Goal: Task Accomplishment & Management: Manage account settings

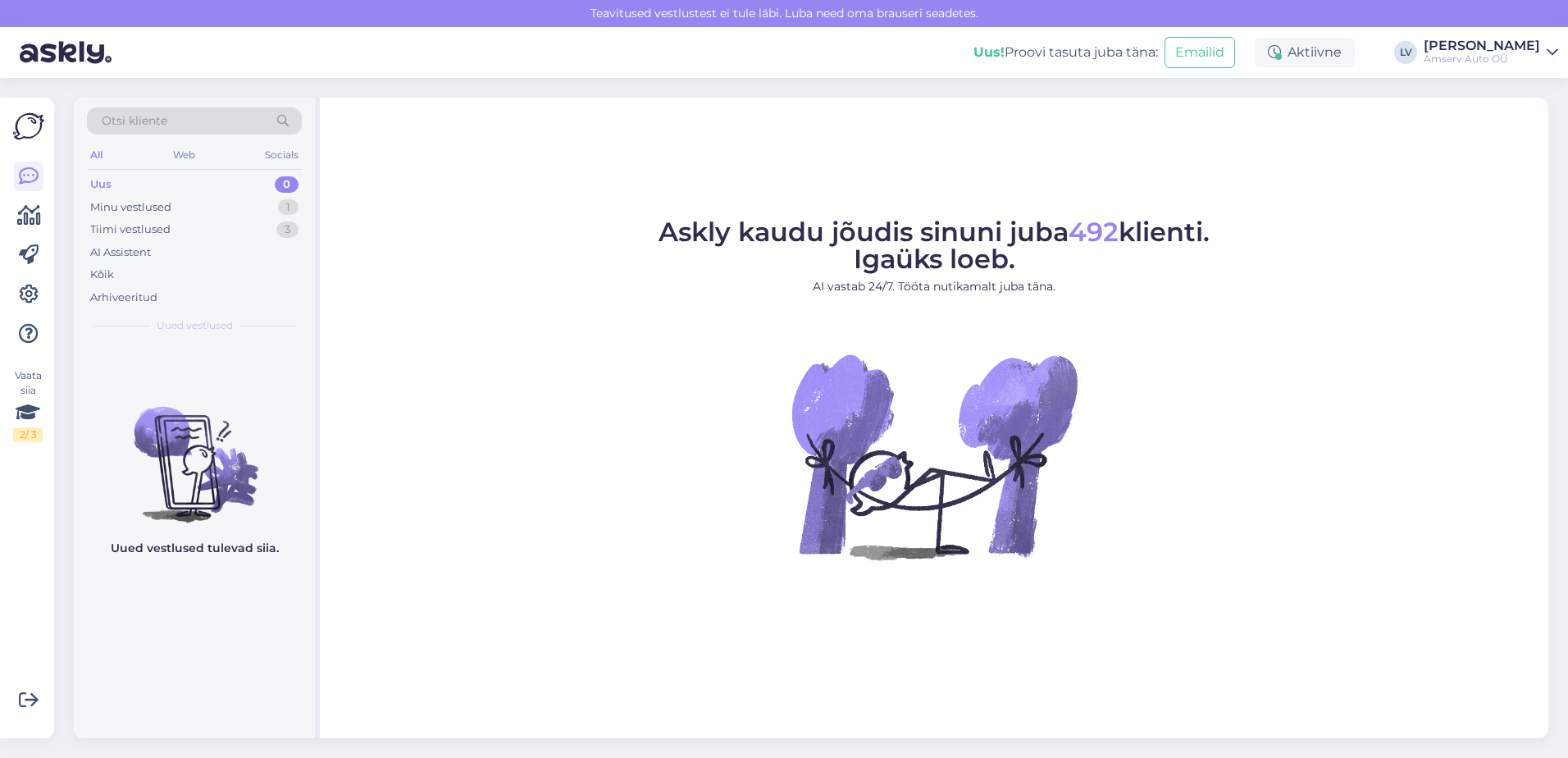
click at [243, 184] on div "Uus 0" at bounding box center [195, 184] width 215 height 23
click at [243, 200] on div "Minu vestlused 1" at bounding box center [195, 207] width 215 height 23
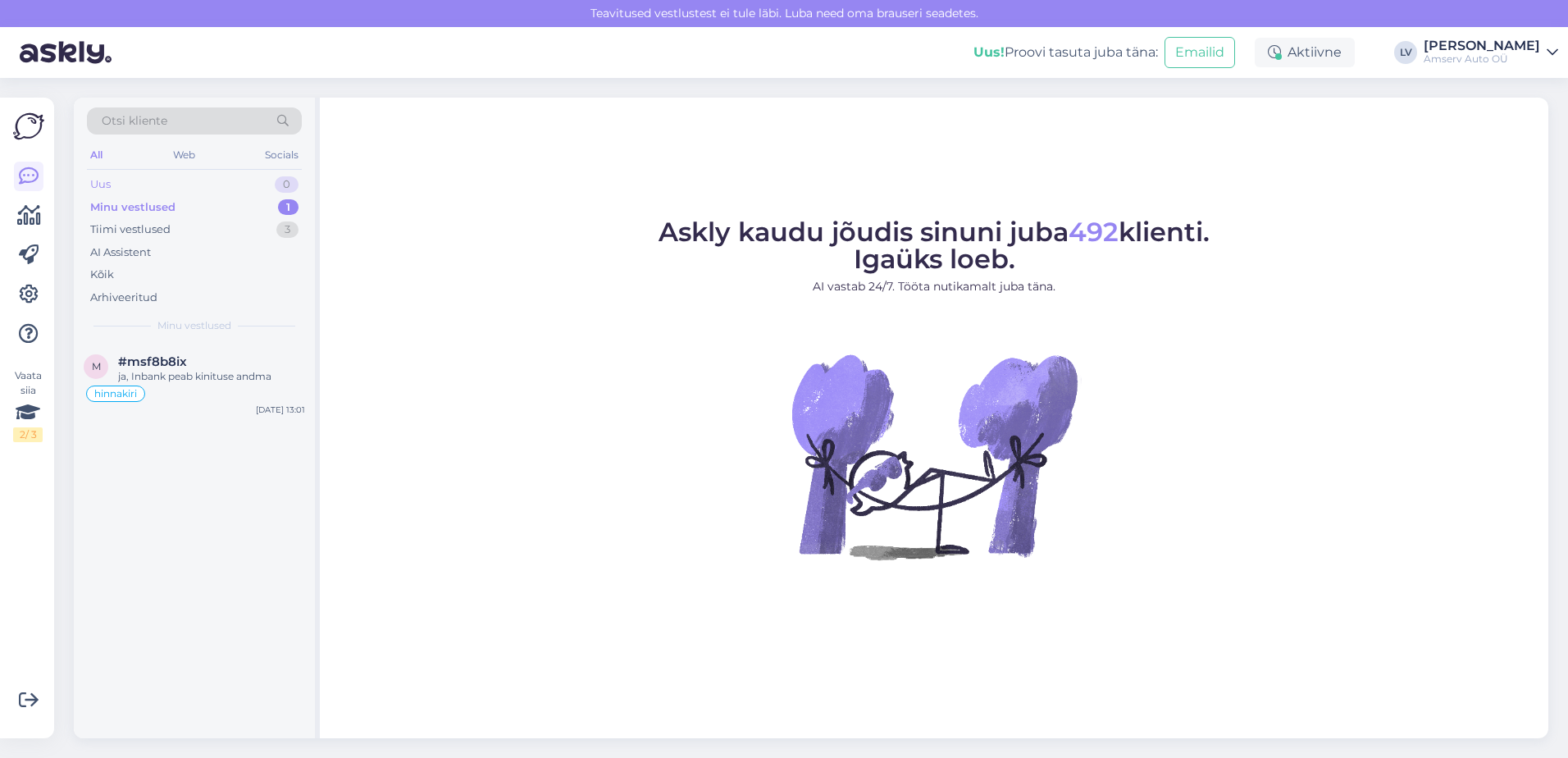
click at [248, 178] on div "Uus 0" at bounding box center [195, 184] width 215 height 23
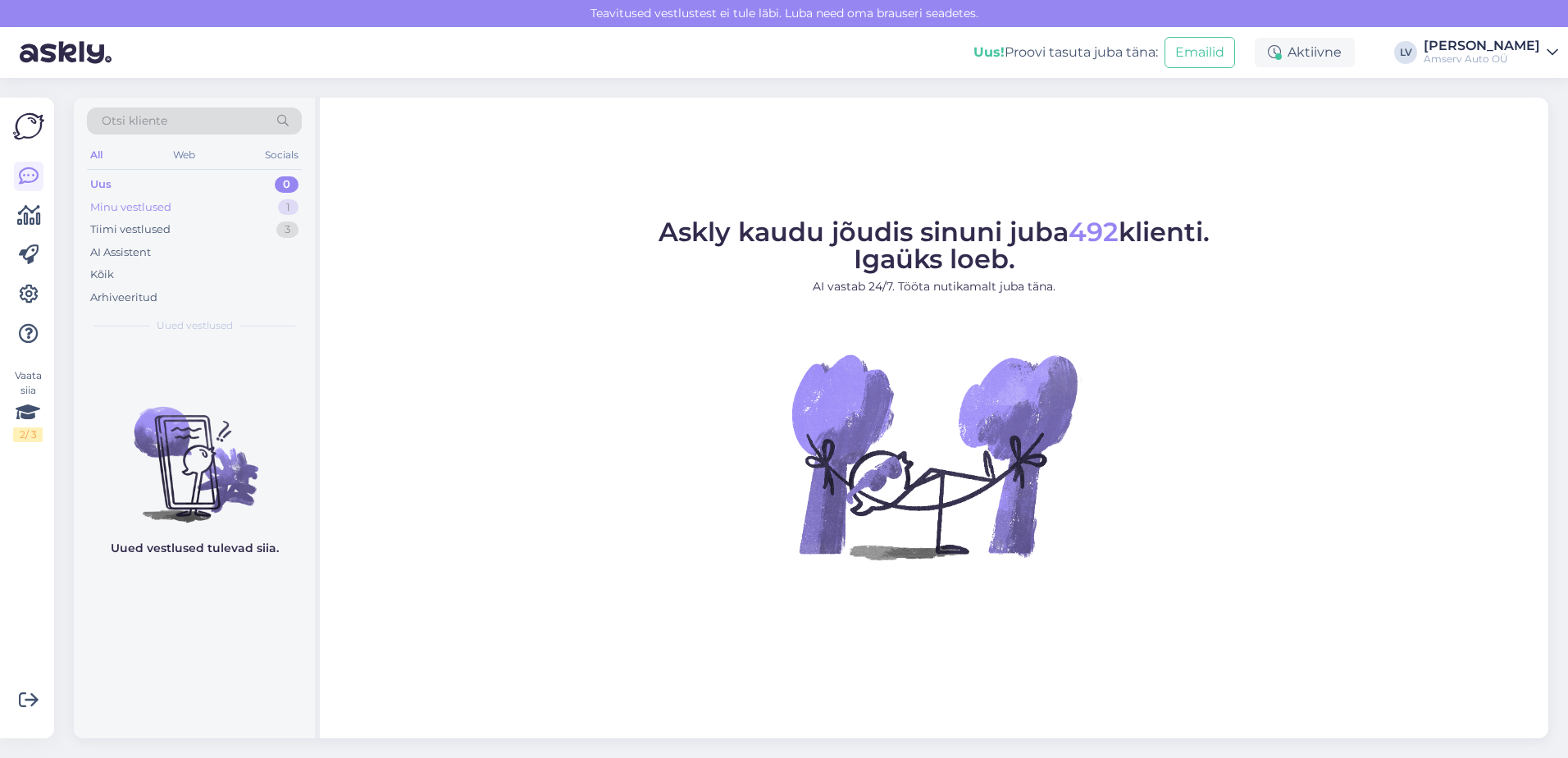
click at [197, 212] on div "Minu vestlused 1" at bounding box center [195, 207] width 215 height 23
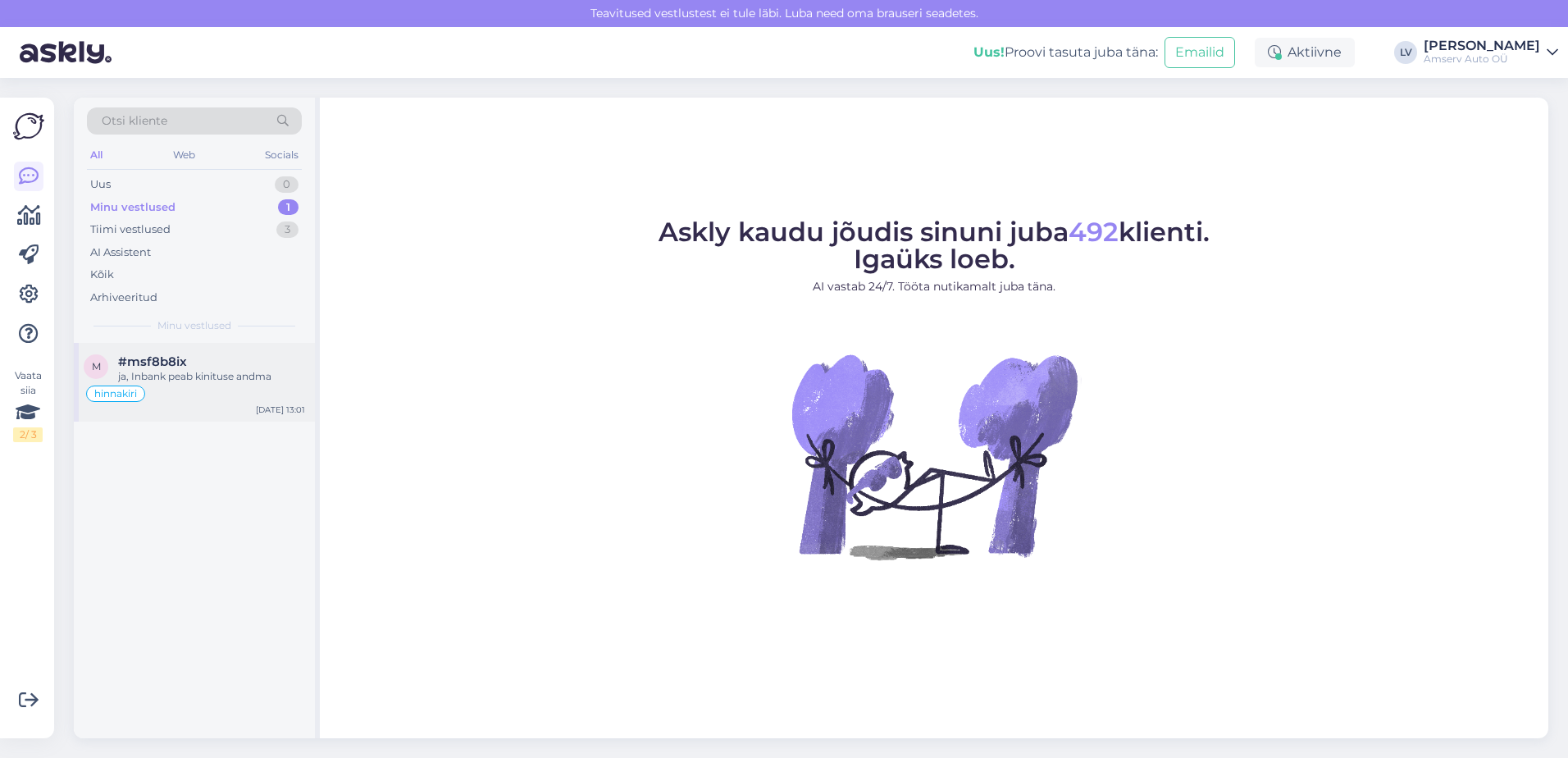
click at [206, 380] on div "ja, Inbank peab kinituse andma" at bounding box center [211, 376] width 187 height 15
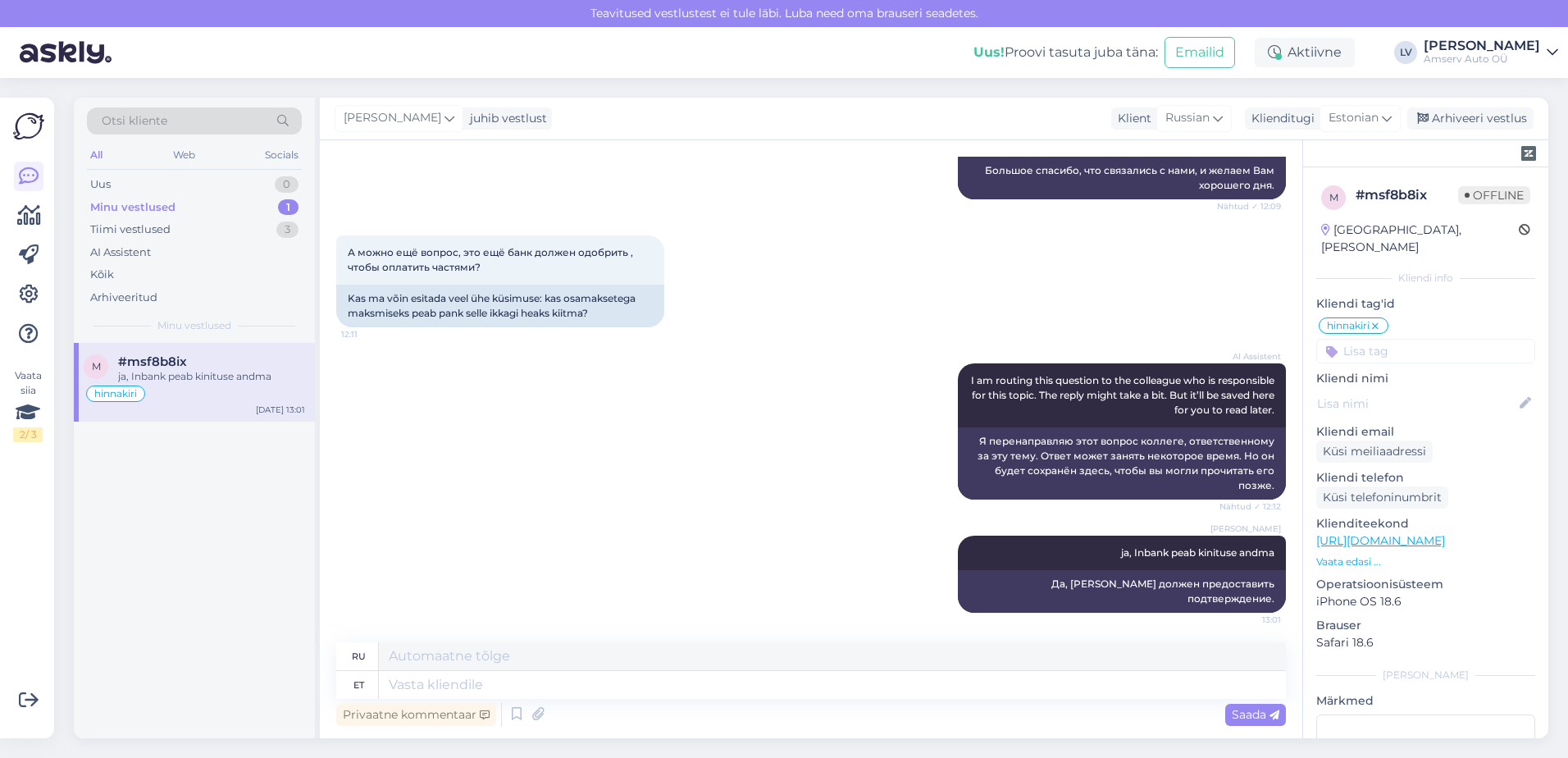
scroll to position [1357, 0]
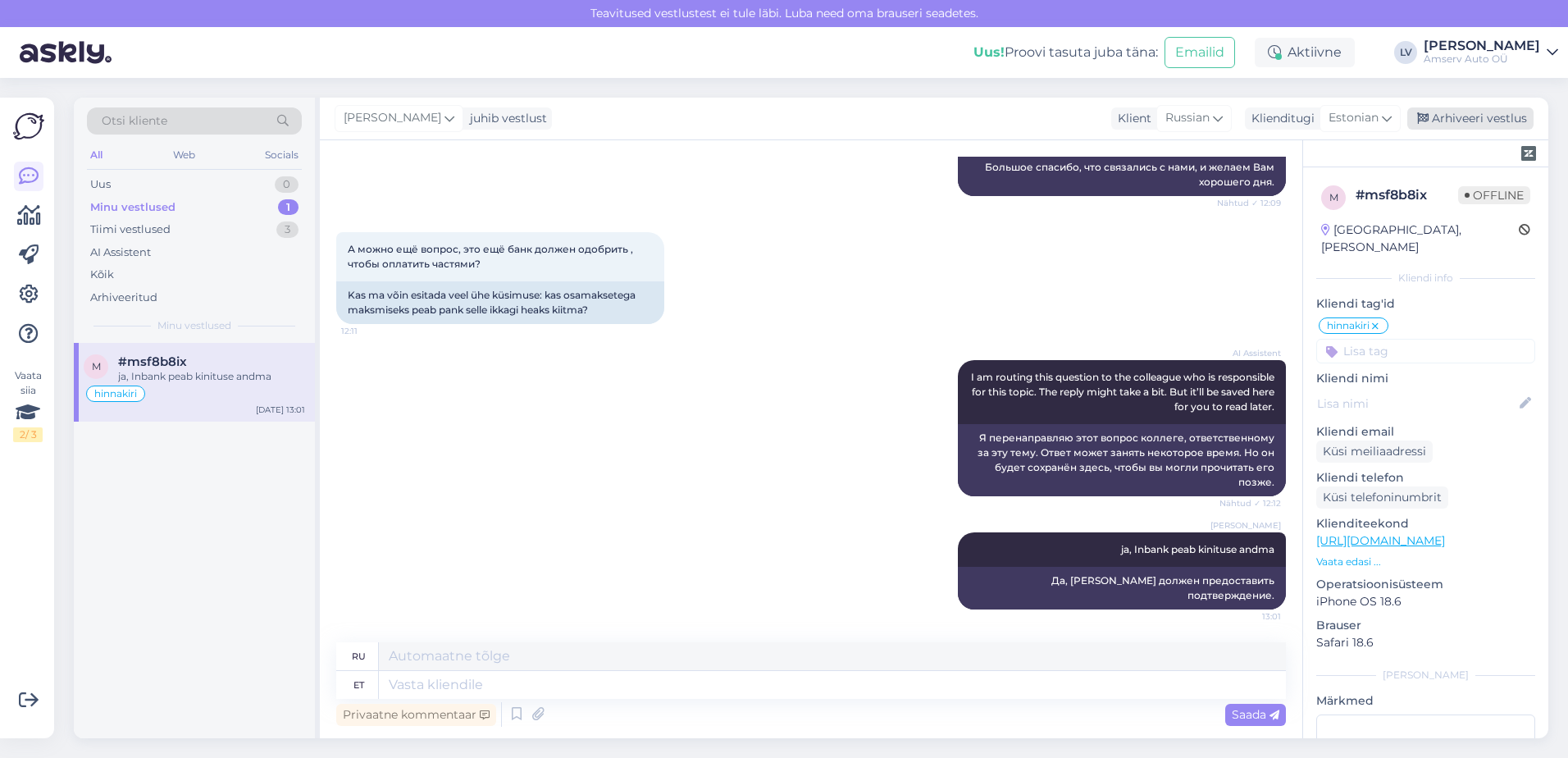
click at [1439, 113] on div "Arhiveeri vestlus" at bounding box center [1470, 119] width 126 height 22
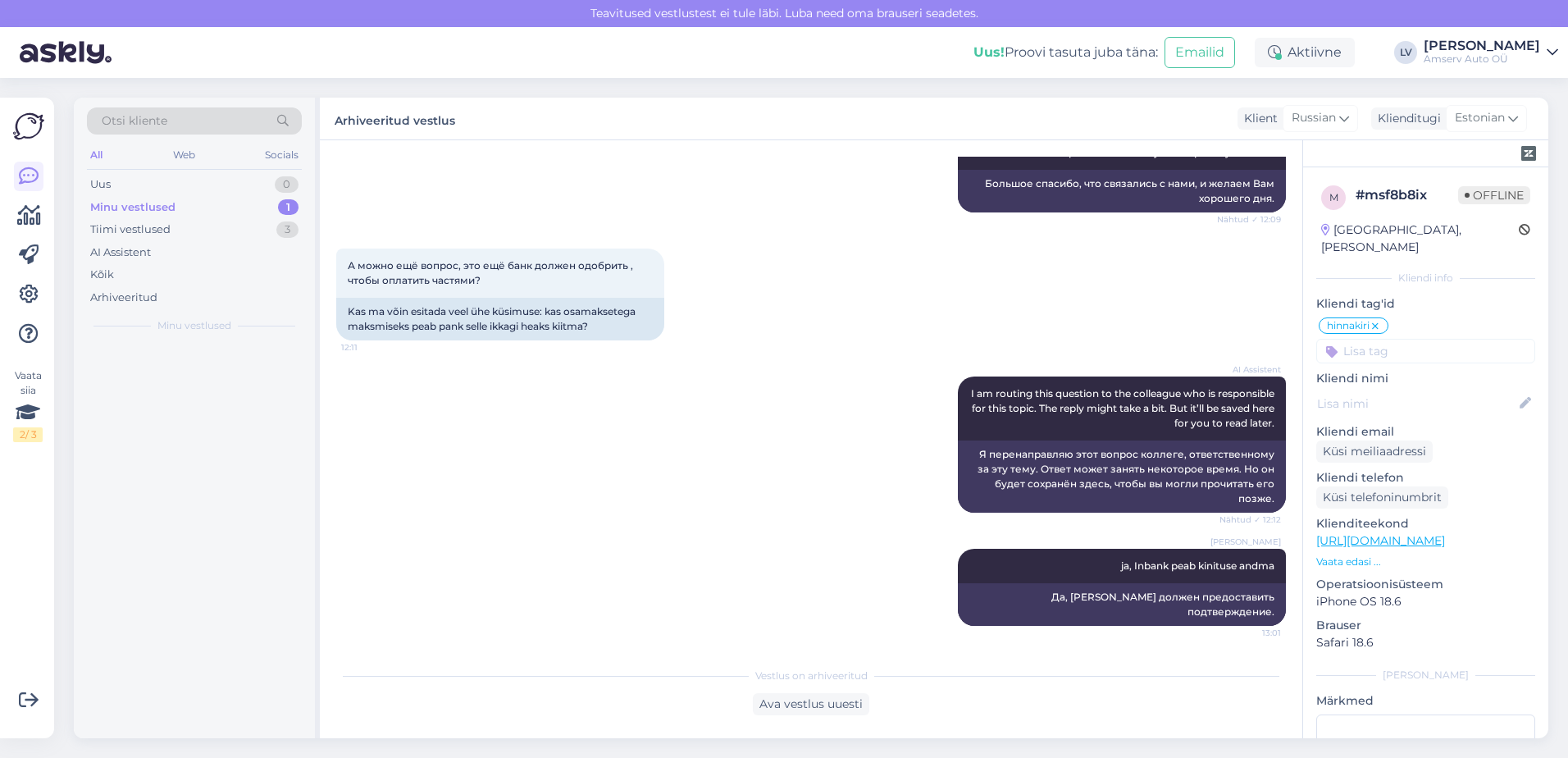
scroll to position [1341, 0]
click at [168, 209] on div "Minu vestlused" at bounding box center [133, 207] width 85 height 16
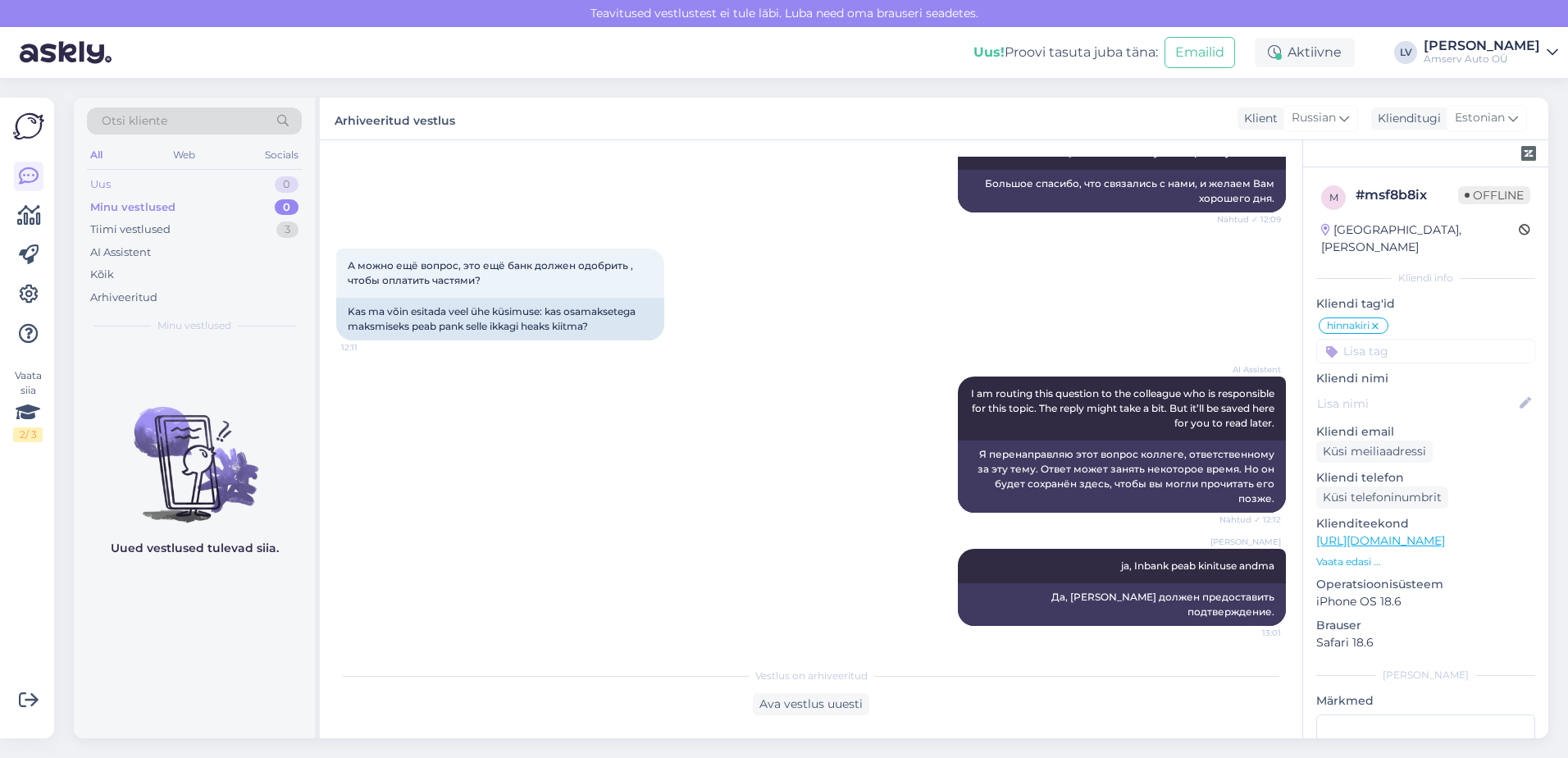
click at [166, 181] on div "Uus 0" at bounding box center [195, 184] width 215 height 23
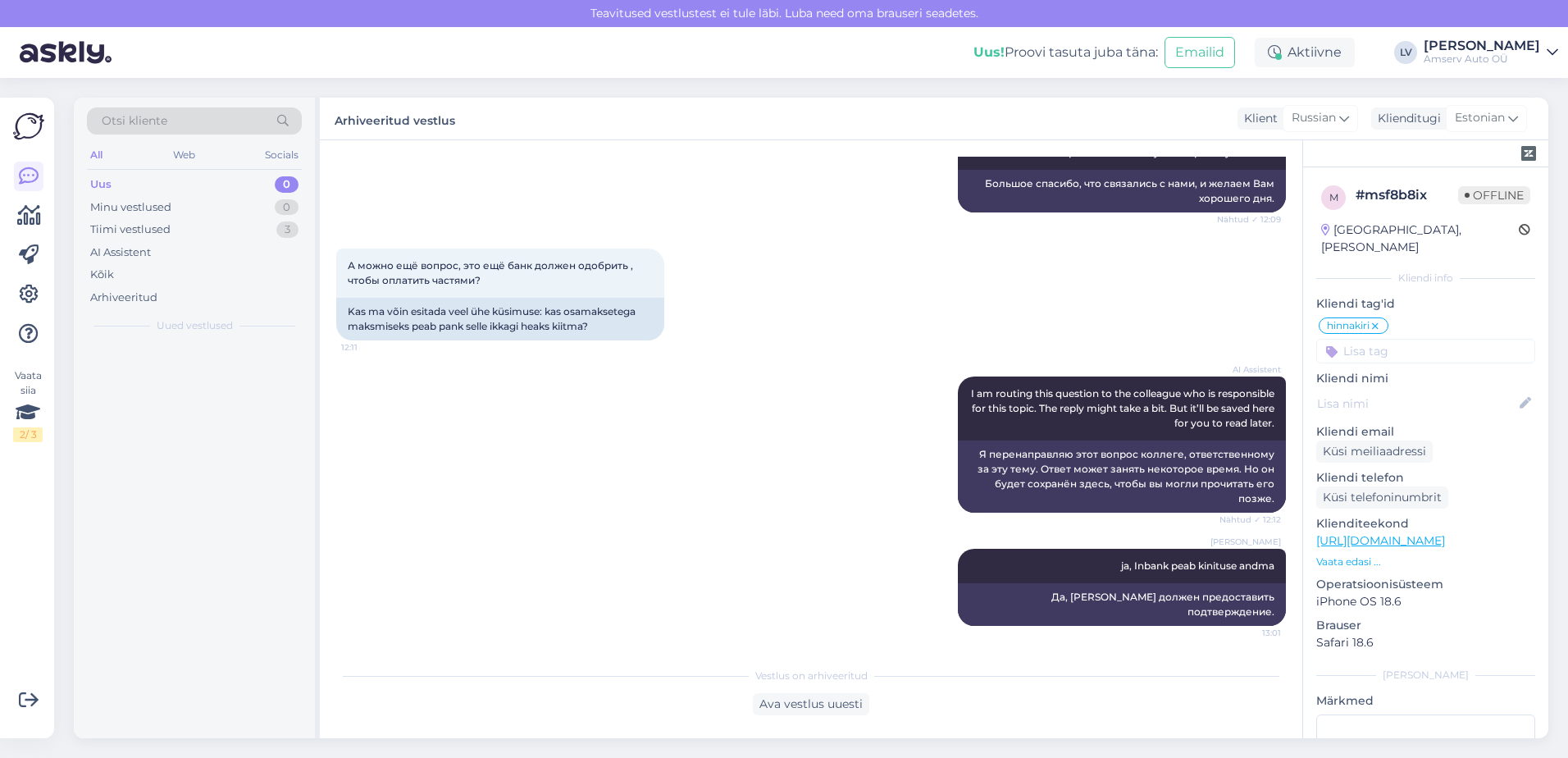
drag, startPoint x: 166, startPoint y: 181, endPoint x: 295, endPoint y: 43, distance: 188.9
click at [166, 181] on div "Uus 0" at bounding box center [195, 184] width 215 height 23
click at [177, 158] on div "Web" at bounding box center [184, 155] width 29 height 21
click at [124, 154] on div "All Web Socials" at bounding box center [195, 157] width 215 height 26
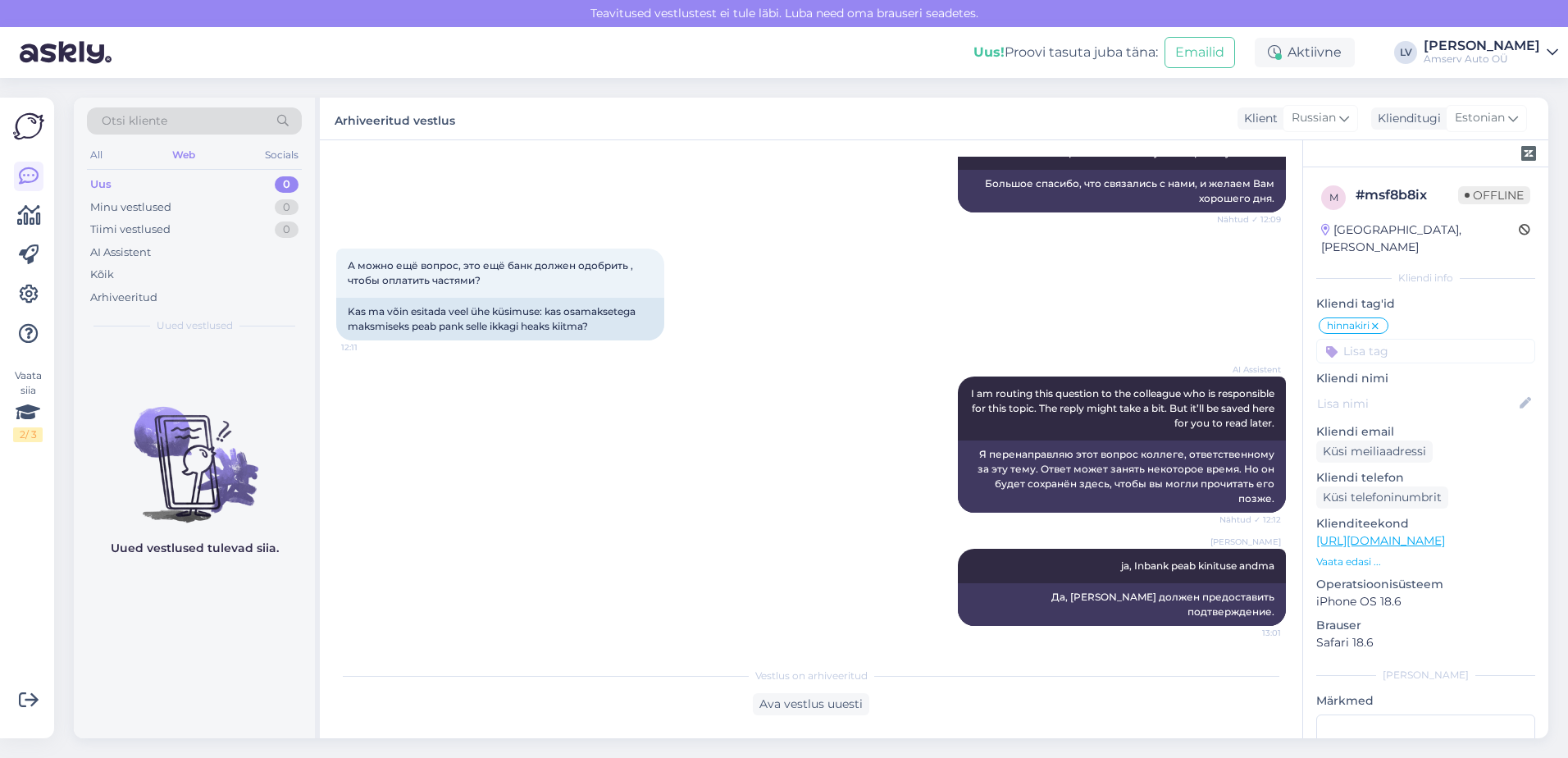
click at [107, 154] on div "All Web Socials" at bounding box center [195, 157] width 215 height 26
click at [101, 154] on div "All" at bounding box center [96, 155] width 19 height 21
click at [176, 159] on div "Web" at bounding box center [184, 155] width 29 height 21
click at [1327, 120] on span "Russian" at bounding box center [1314, 118] width 44 height 18
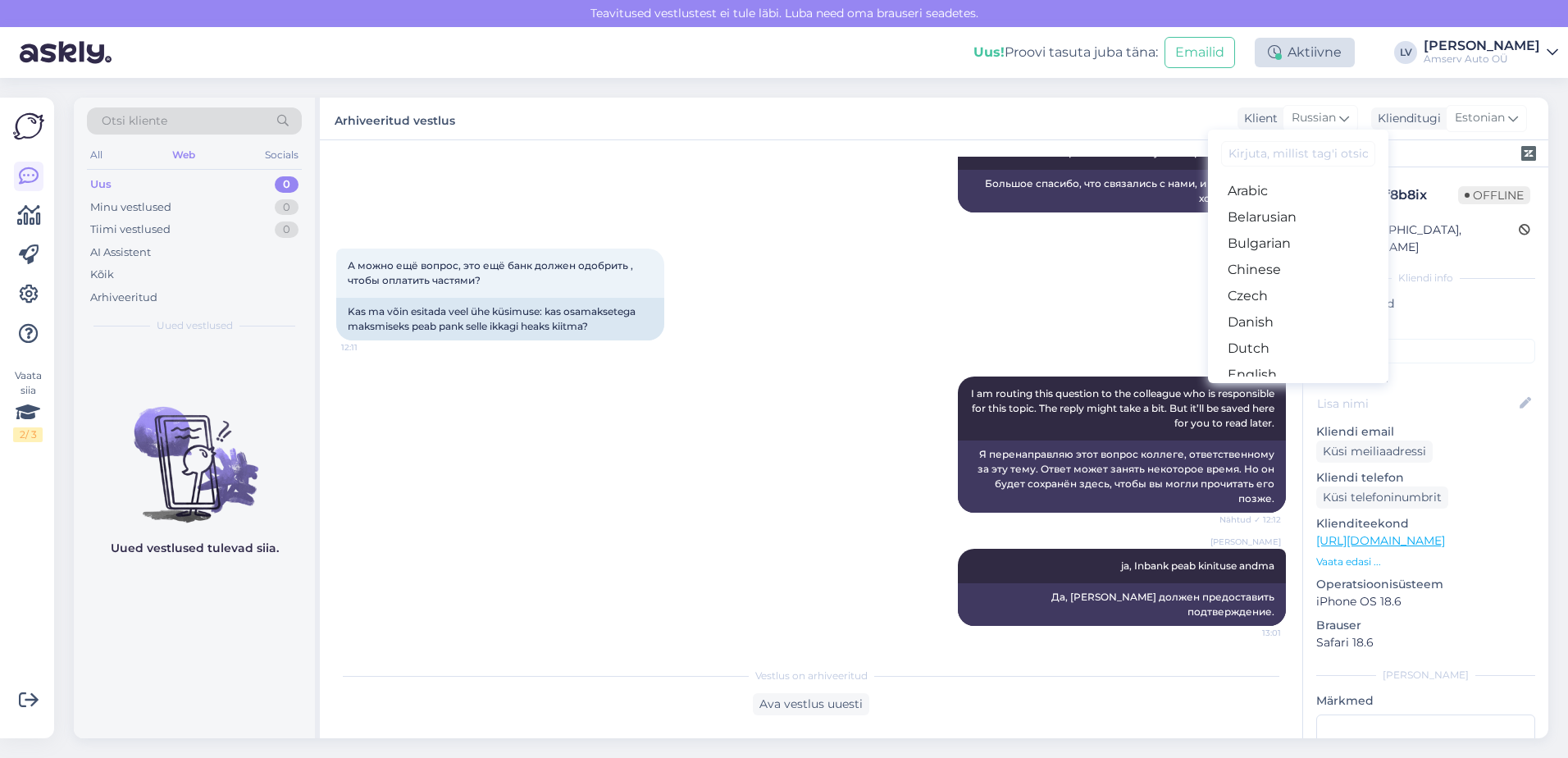
click at [1320, 53] on div "Aktiivne" at bounding box center [1304, 52] width 100 height 30
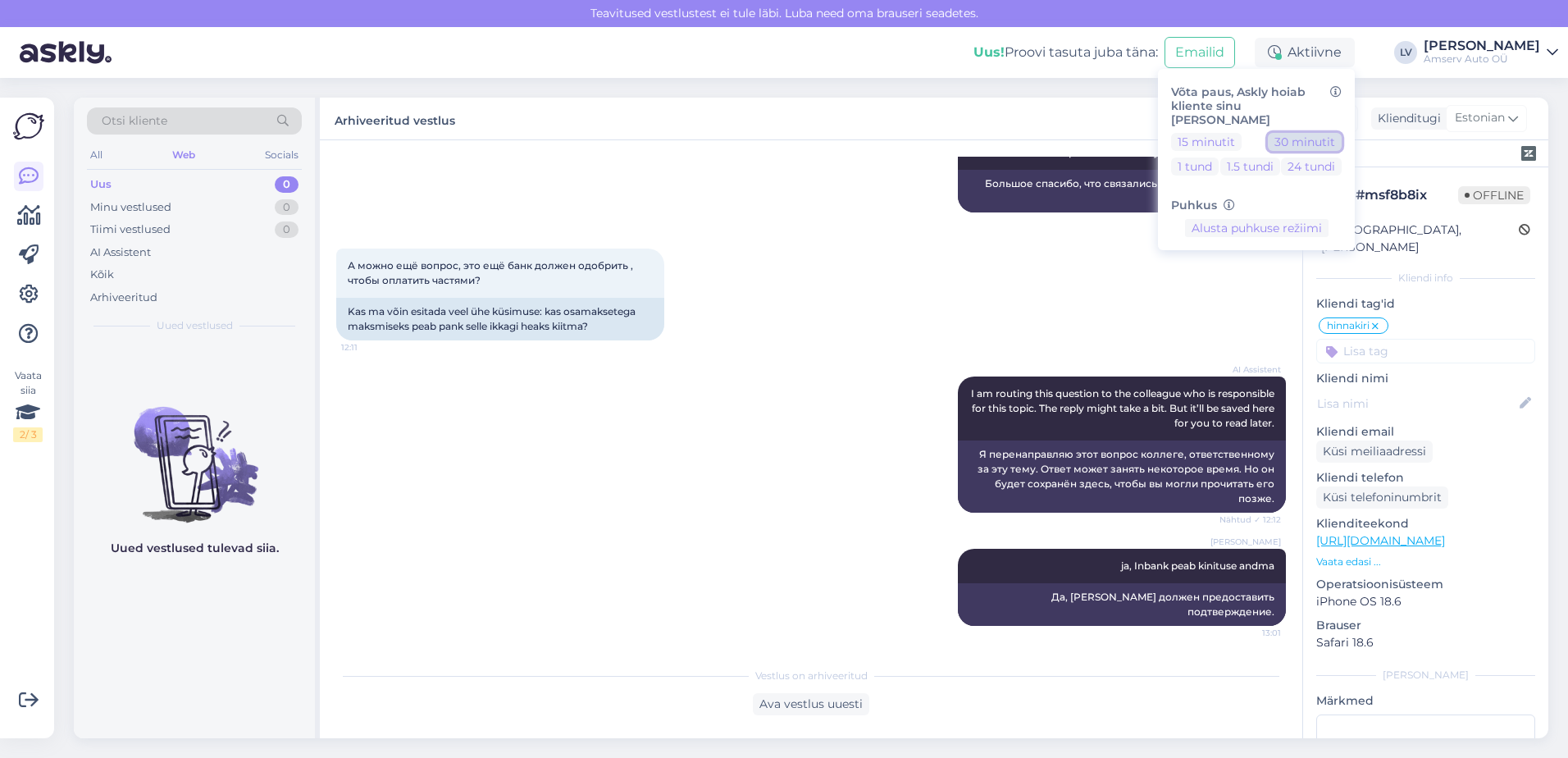
click at [1320, 133] on button "30 minutit" at bounding box center [1304, 142] width 74 height 18
